Goal: Task Accomplishment & Management: Use online tool/utility

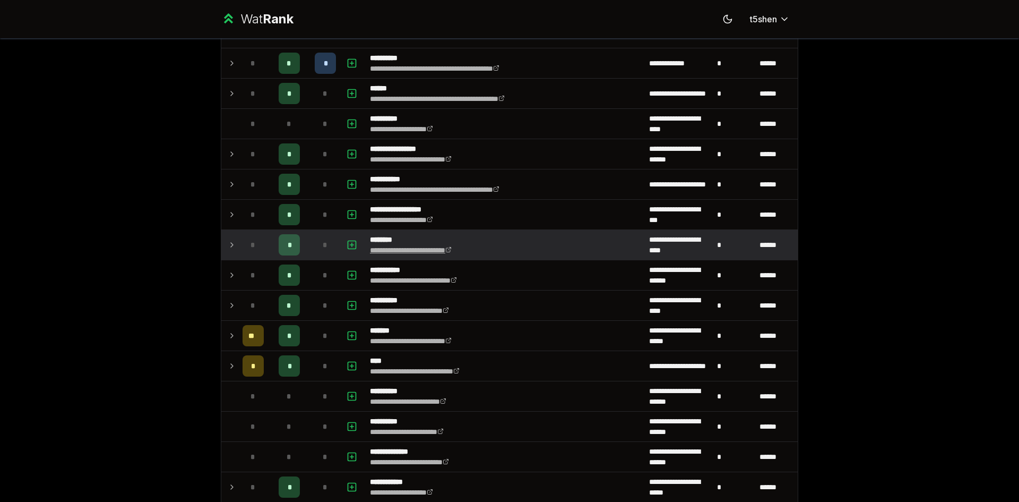
scroll to position [690, 0]
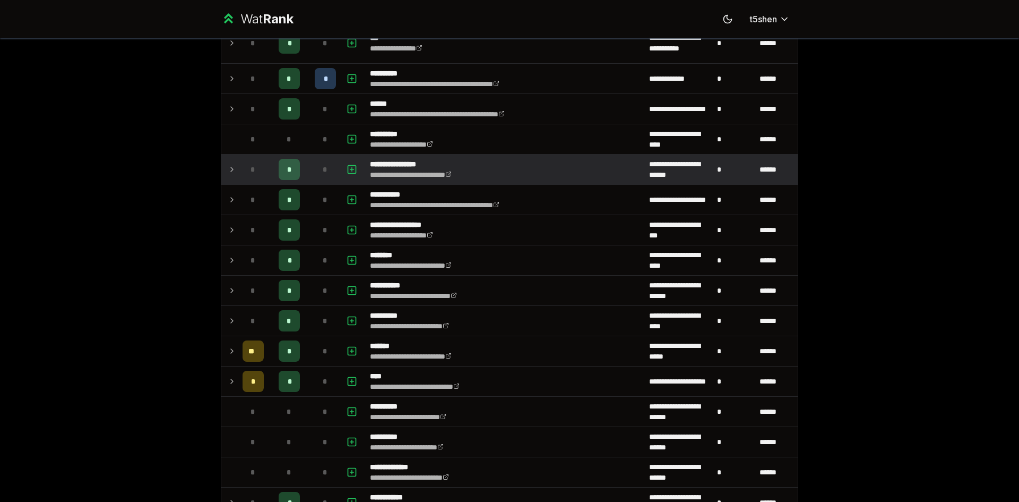
click at [221, 174] on td at bounding box center [229, 169] width 17 height 30
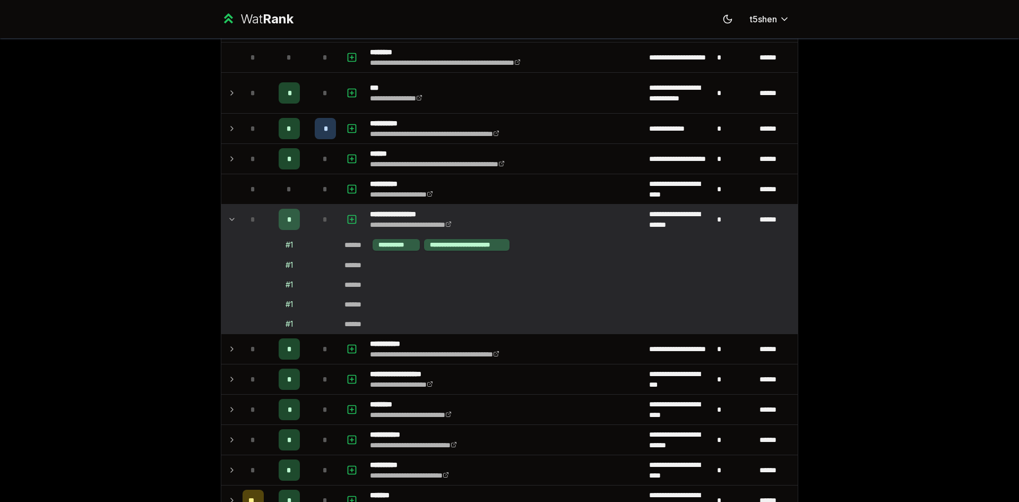
scroll to position [637, 0]
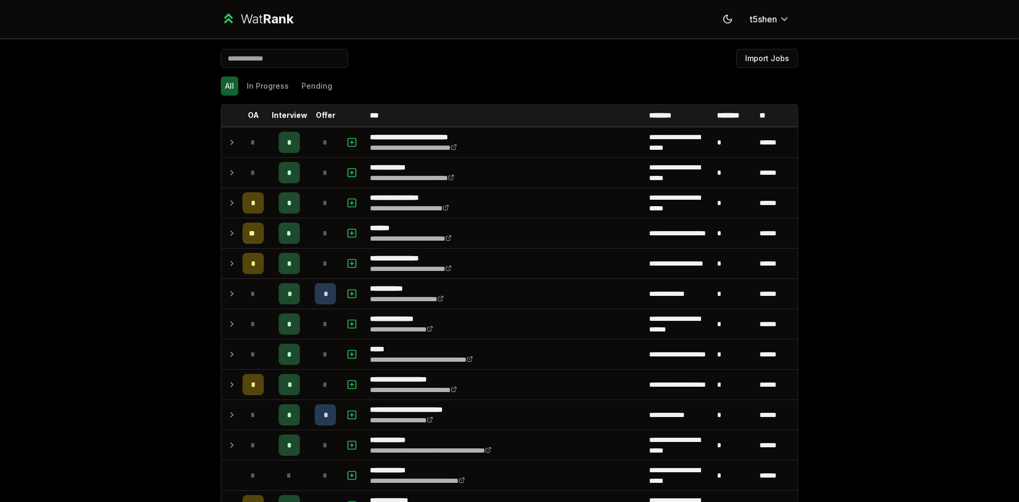
click at [902, 198] on div "**********" at bounding box center [509, 251] width 1019 height 502
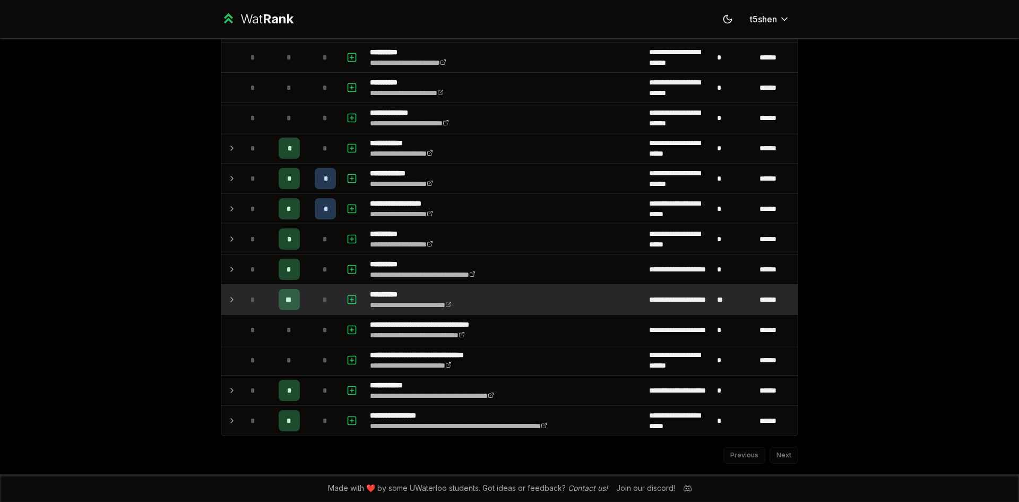
click at [230, 295] on icon at bounding box center [232, 299] width 8 height 13
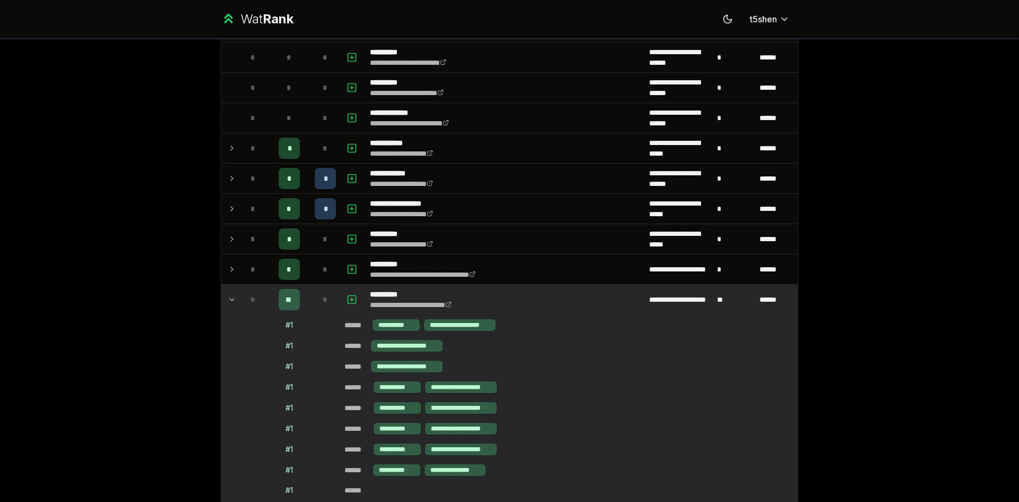
click at [228, 296] on icon at bounding box center [232, 299] width 8 height 13
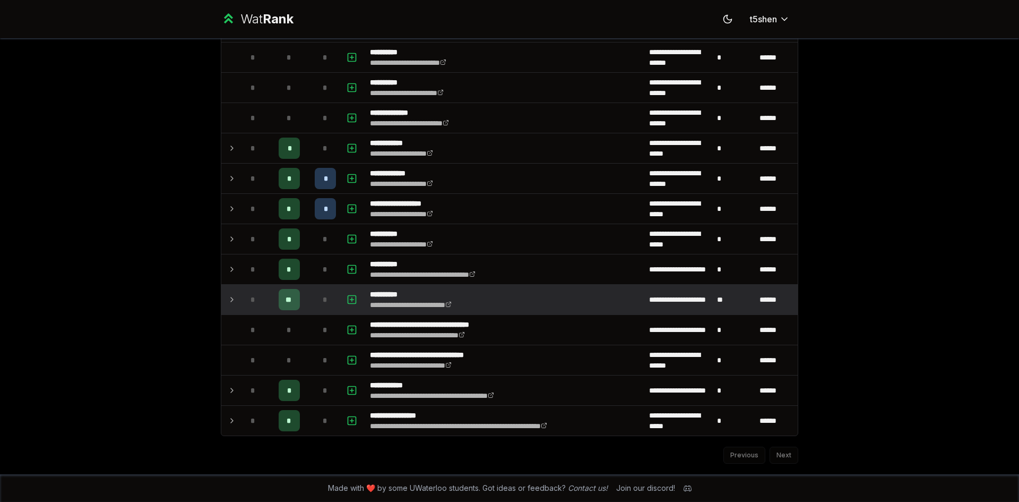
click at [238, 299] on td "*" at bounding box center [253, 300] width 30 height 30
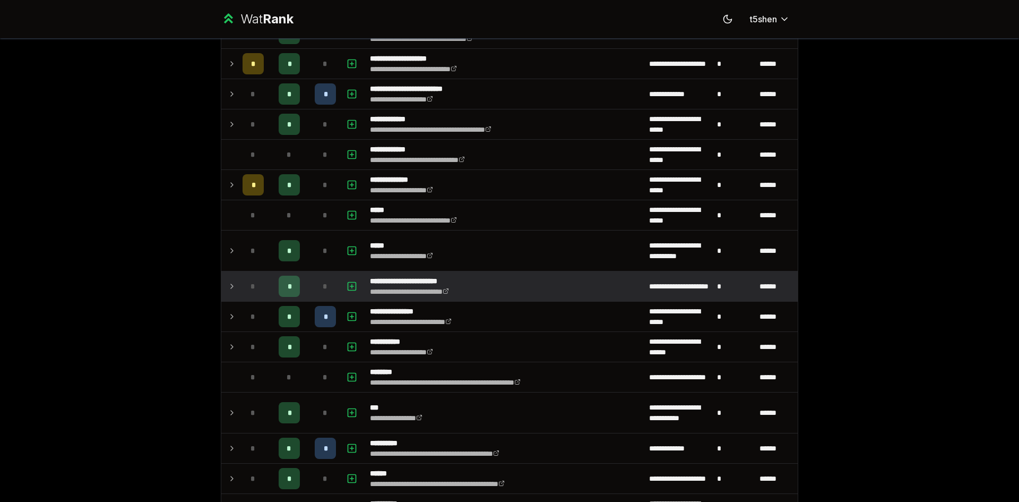
scroll to position [327, 0]
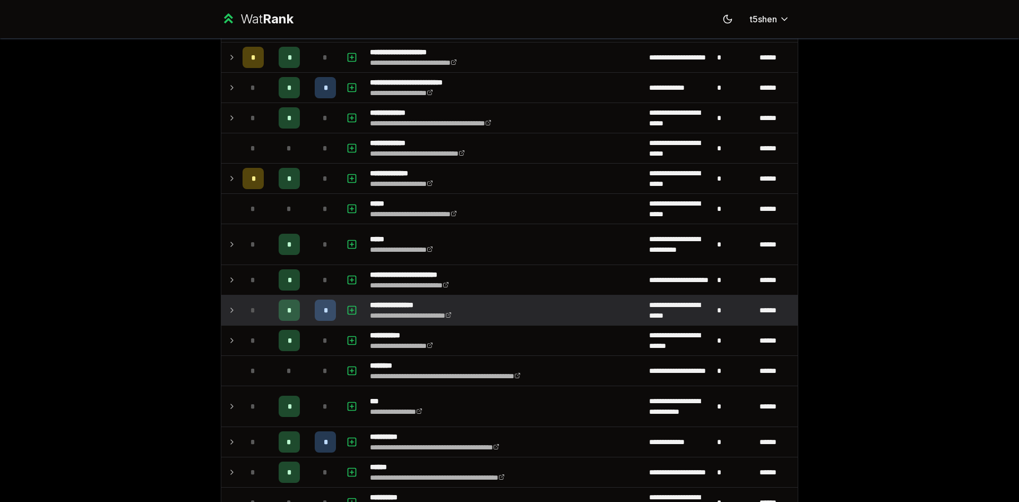
click at [233, 304] on td at bounding box center [229, 310] width 17 height 30
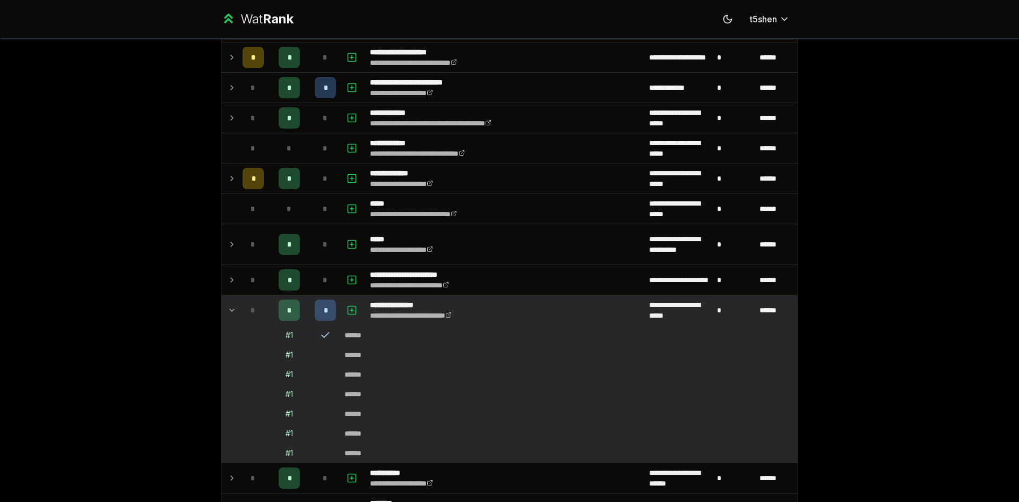
drag, startPoint x: 316, startPoint y: 334, endPoint x: 329, endPoint y: 339, distance: 13.3
click at [329, 339] on td at bounding box center [326, 334] width 30 height 19
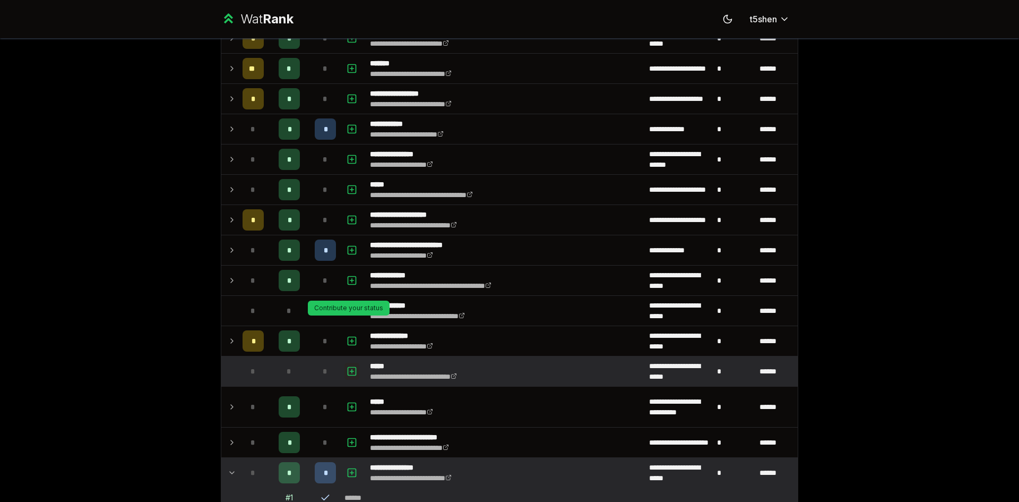
scroll to position [159, 0]
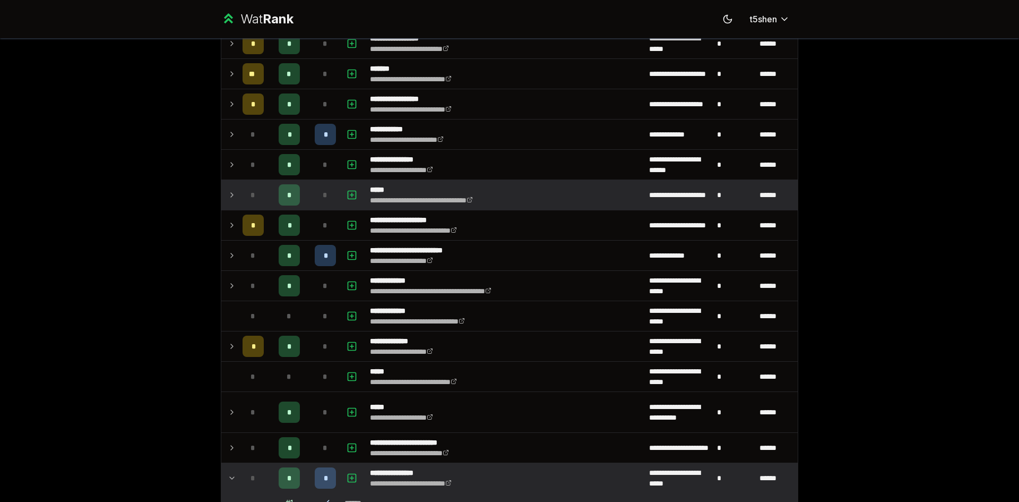
click at [223, 192] on td at bounding box center [229, 195] width 17 height 30
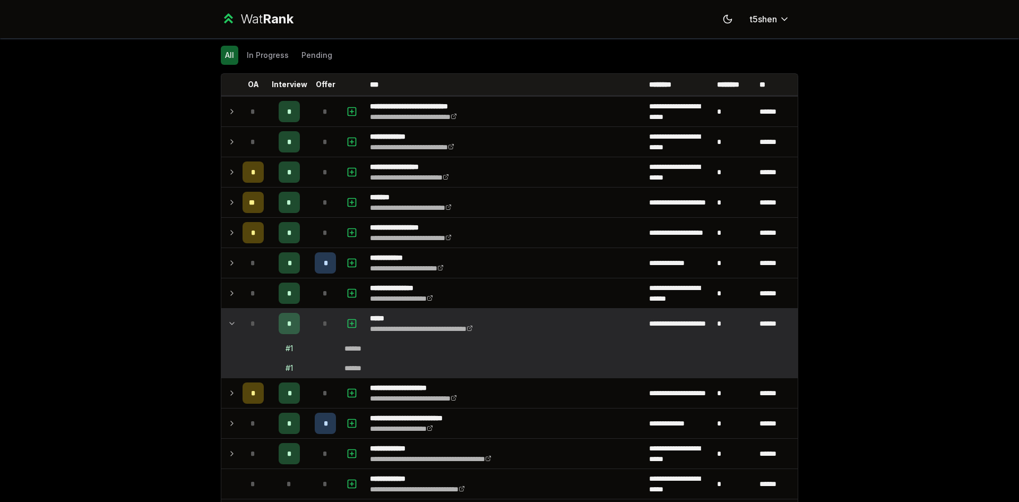
scroll to position [0, 0]
